Goal: Find specific page/section: Find specific page/section

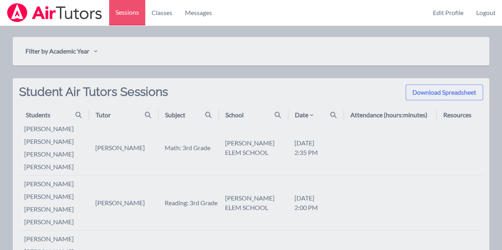
scroll to position [220, 0]
click at [71, 115] on div "Students" at bounding box center [57, 116] width 62 height 10
click at [75, 117] on icon at bounding box center [78, 115] width 6 height 6
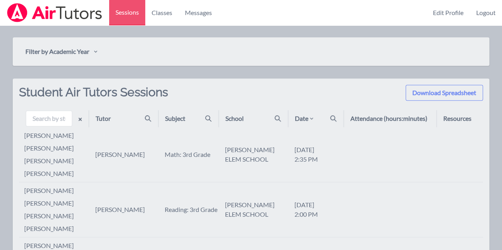
click at [39, 139] on li "[PERSON_NAME]" at bounding box center [56, 136] width 64 height 10
click at [397, 126] on th "Attendance (hours:minutes)" at bounding box center [389, 118] width 93 height 17
click at [168, 10] on link "Classes" at bounding box center [161, 12] width 33 height 25
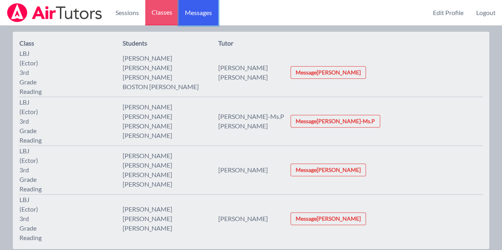
click at [204, 22] on link "Messages" at bounding box center [198, 12] width 40 height 25
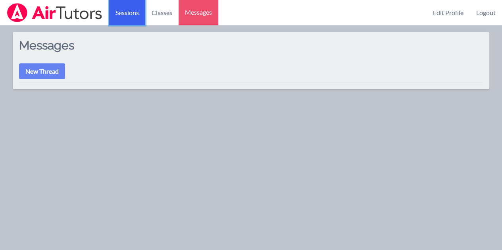
click at [136, 11] on link "Sessions" at bounding box center [127, 12] width 36 height 25
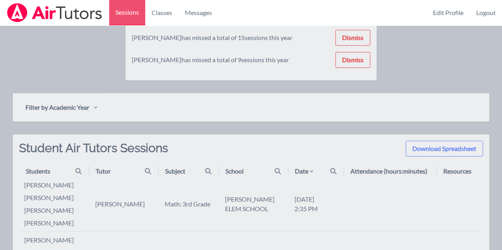
scroll to position [171, 0]
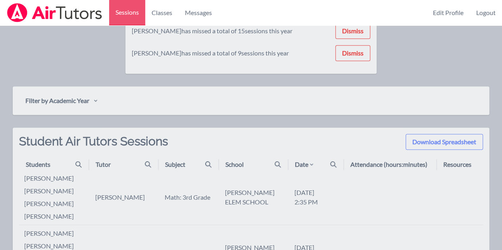
click at [182, 89] on div "Filter by Academic Year" at bounding box center [251, 100] width 476 height 29
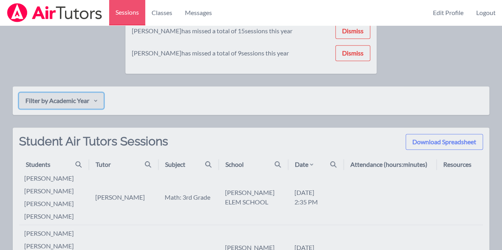
click at [89, 96] on button "Filter by Academic Year" at bounding box center [61, 101] width 84 height 16
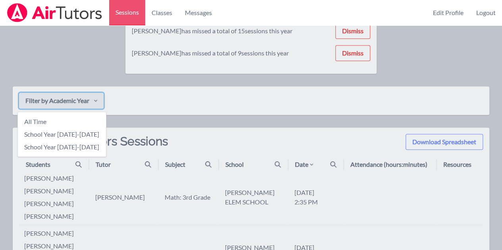
click at [89, 97] on button "Filter by Academic Year" at bounding box center [61, 101] width 84 height 16
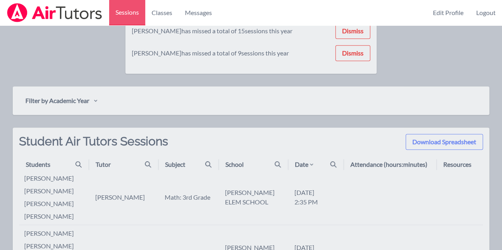
click at [81, 166] on icon at bounding box center [78, 164] width 6 height 6
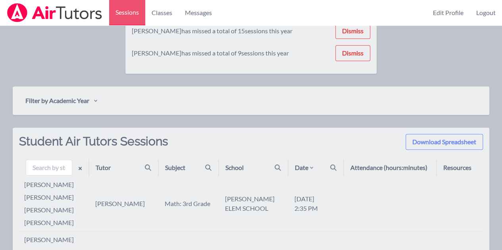
type input "e"
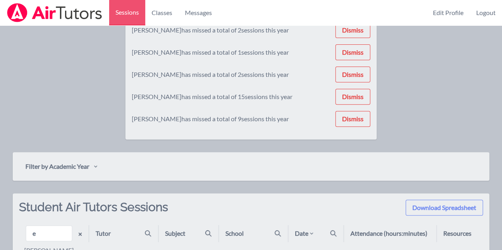
scroll to position [171, 0]
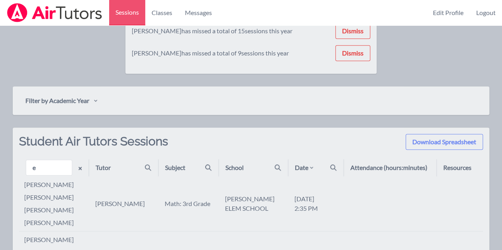
click at [56, 188] on li "[PERSON_NAME]" at bounding box center [56, 185] width 64 height 10
click at [53, 205] on li "[PERSON_NAME]" at bounding box center [56, 210] width 64 height 10
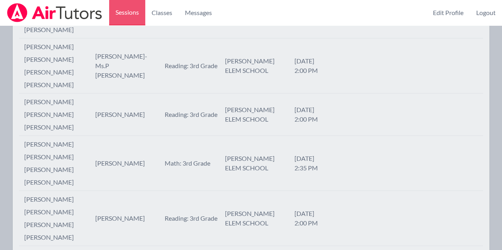
scroll to position [1301, 0]
